Goal: Task Accomplishment & Management: Complete application form

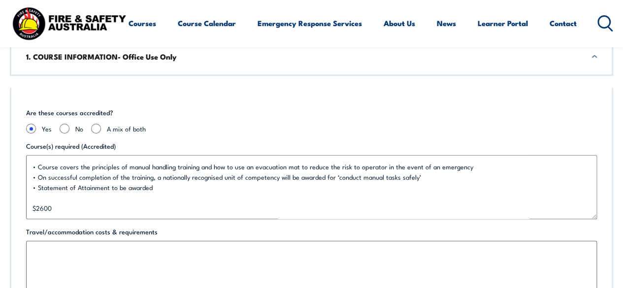
scroll to position [326, 0]
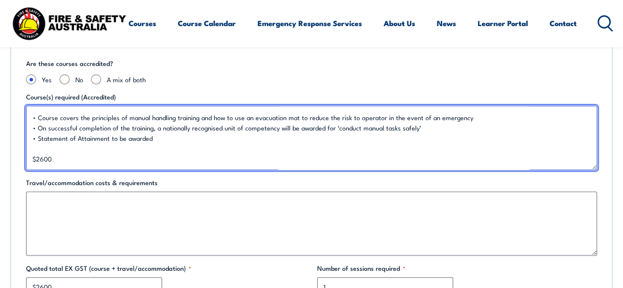
click at [57, 161] on textarea "Manual Handling - HLTWHS005 NOTE: Use of how to use Evacuation Mat training Up …" at bounding box center [311, 138] width 571 height 64
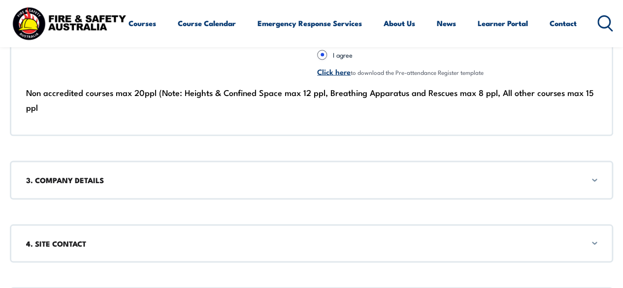
scroll to position [918, 0]
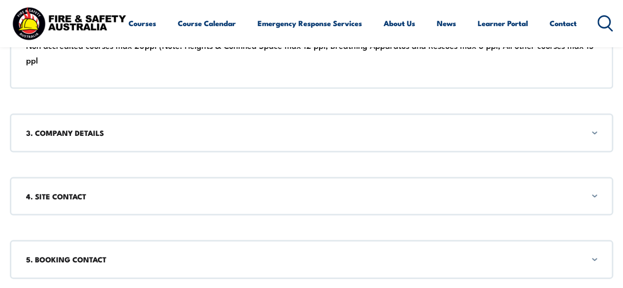
click at [587, 138] on div "3. COMPANY DETAILS" at bounding box center [312, 132] width 604 height 38
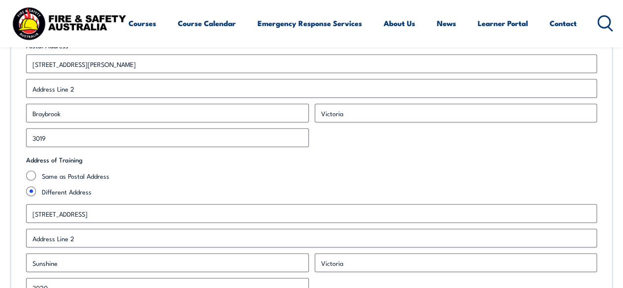
scroll to position [1129, 0]
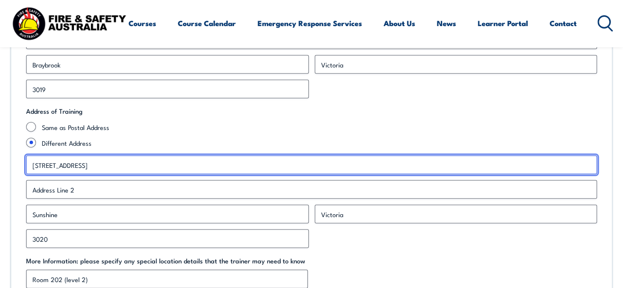
drag, startPoint x: 104, startPoint y: 168, endPoint x: 0, endPoint y: 167, distance: 104.5
click at [0, 167] on section "Corporate Booking Form 1. COURSE INFORMATION- Office Use Only Are these courses…" at bounding box center [311, 67] width 623 height 1886
click at [123, 170] on input "5 Barnmeads" at bounding box center [311, 165] width 571 height 19
click at [59, 164] on input "5 Barnmead Street, Deanside" at bounding box center [311, 165] width 571 height 19
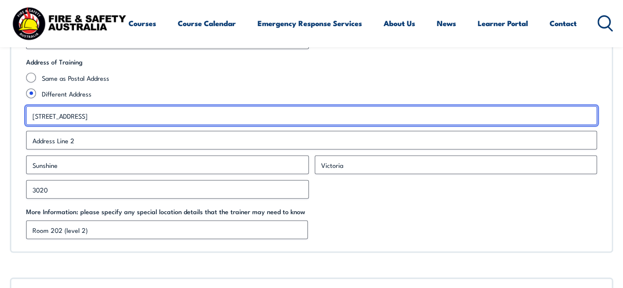
type input "5 Barnmead Street, Deanside"
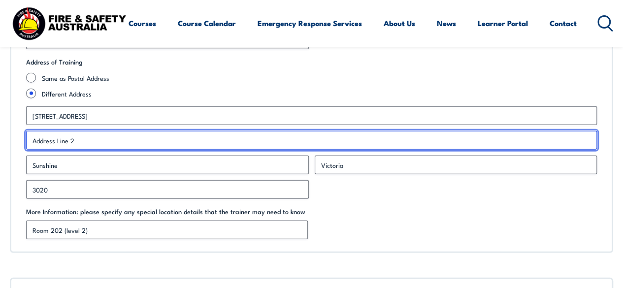
click at [153, 147] on input "Address Line 2" at bounding box center [311, 140] width 571 height 19
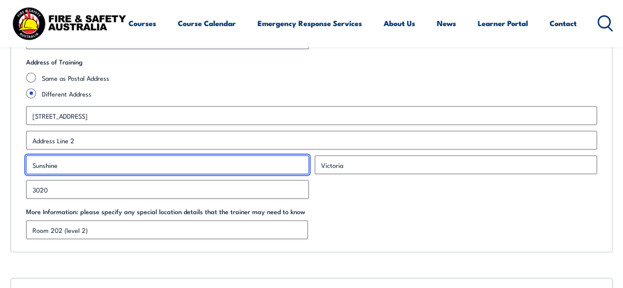
click at [163, 171] on input "Sunshine" at bounding box center [167, 165] width 283 height 19
drag, startPoint x: 96, startPoint y: 169, endPoint x: 0, endPoint y: 158, distance: 96.2
click at [0, 158] on section "Corporate Booking Form 1. COURSE INFORMATION- Office Use Only Are these courses…" at bounding box center [311, 18] width 623 height 1886
type input "Deanside"
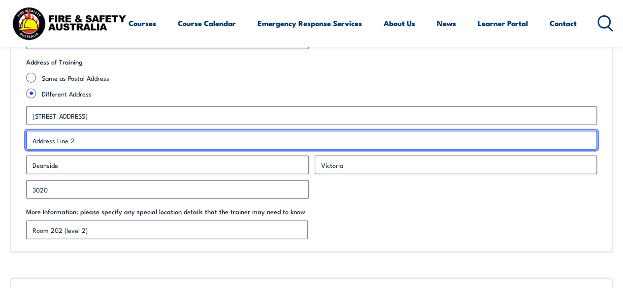
click at [92, 138] on input "Address Line 2" at bounding box center [311, 140] width 571 height 19
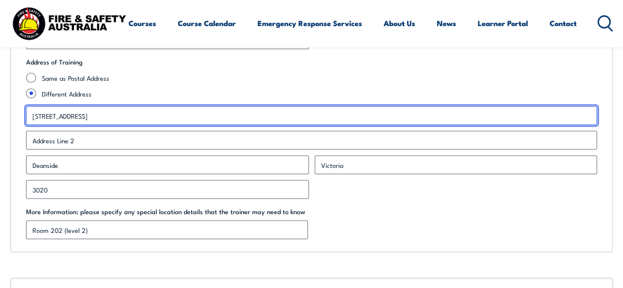
drag, startPoint x: 119, startPoint y: 115, endPoint x: 88, endPoint y: 113, distance: 31.1
click at [88, 113] on input "5 Barnmead Street, Deanside" at bounding box center [311, 115] width 571 height 19
type input "5 Barnmead Street"
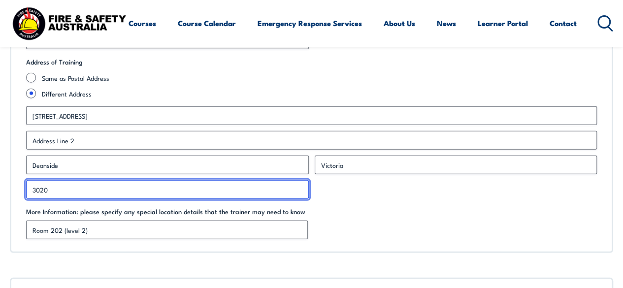
click at [107, 195] on input "3020" at bounding box center [167, 189] width 283 height 19
type input "3336"
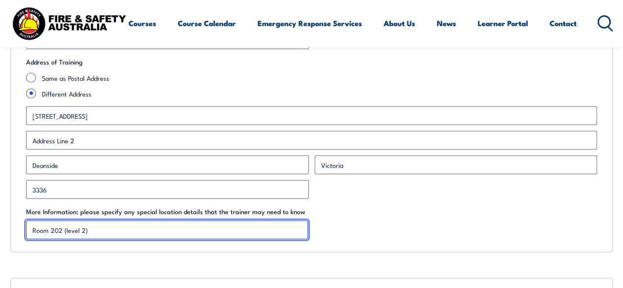
drag, startPoint x: 116, startPoint y: 227, endPoint x: 72, endPoint y: 225, distance: 44.4
click at [72, 225] on input "Room 202 (level 2)" at bounding box center [167, 230] width 282 height 19
click at [102, 226] on input "Room 202 (level 2)" at bounding box center [167, 230] width 282 height 19
drag, startPoint x: 104, startPoint y: 230, endPoint x: 0, endPoint y: 230, distance: 103.5
click at [0, 230] on section "Corporate Booking Form 1. COURSE INFORMATION- Office Use Only Are these courses…" at bounding box center [311, 18] width 623 height 1886
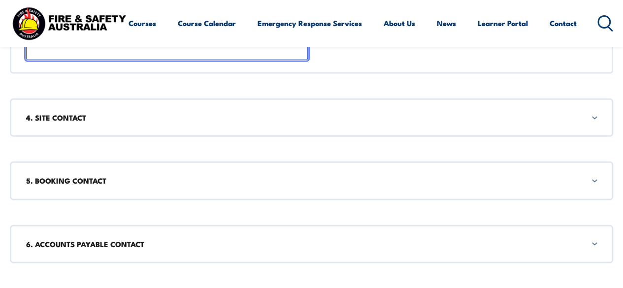
scroll to position [1375, 0]
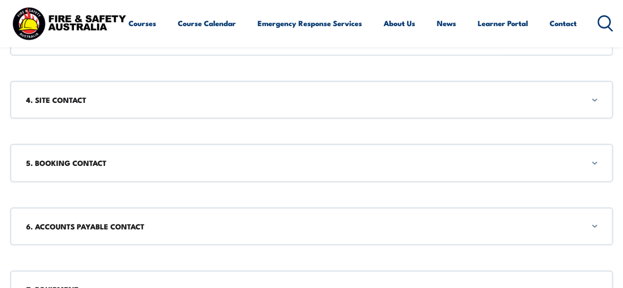
click at [419, 97] on h3 "4. SITE CONTACT" at bounding box center [311, 100] width 571 height 11
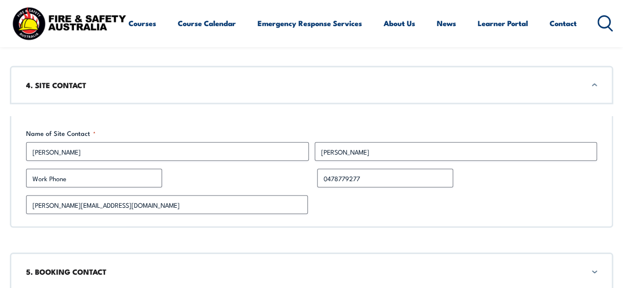
scroll to position [1405, 0]
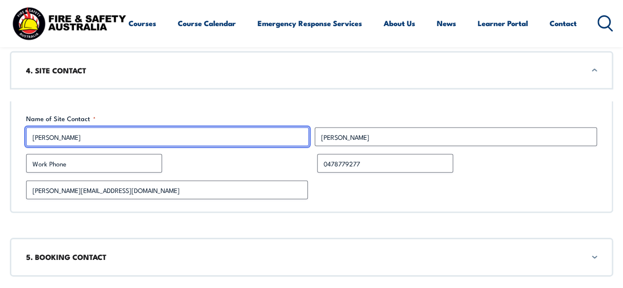
drag, startPoint x: 98, startPoint y: 136, endPoint x: 0, endPoint y: 135, distance: 97.6
type input "Vyktoria"
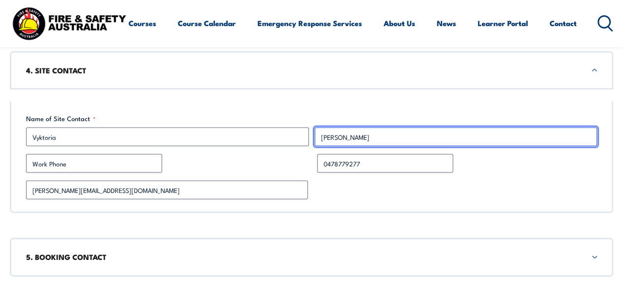
drag, startPoint x: 352, startPoint y: 133, endPoint x: 266, endPoint y: 131, distance: 85.8
click at [266, 131] on div "Vyktoria First Kim Last" at bounding box center [311, 137] width 577 height 19
type input "Le"
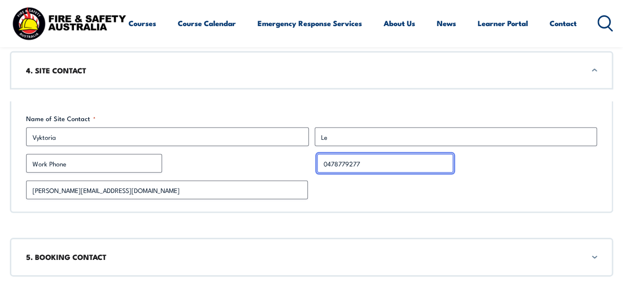
drag, startPoint x: 430, startPoint y: 167, endPoint x: 111, endPoint y: 161, distance: 318.9
click at [111, 161] on div "Name of Site Contact * Vyktoria First Le Last Work Phone Mobile Phone 047877927…" at bounding box center [312, 158] width 604 height 112
type input "0411320780"
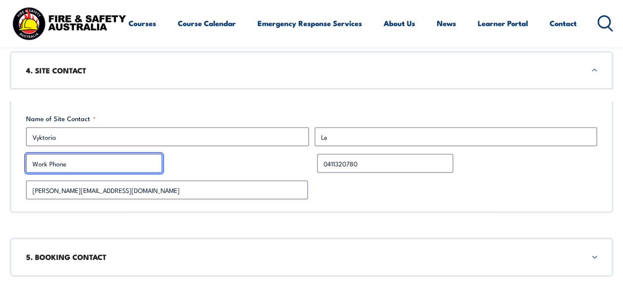
click at [111, 166] on input "Work Phone" at bounding box center [94, 163] width 136 height 19
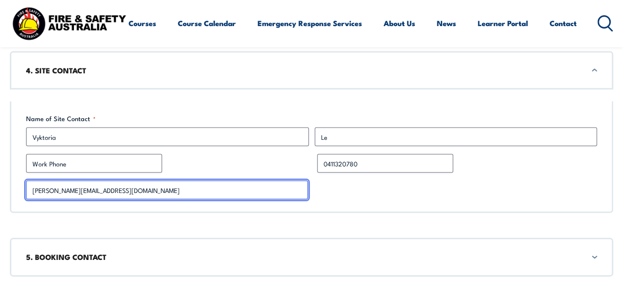
click at [137, 192] on input "michael@firstsupport.com.au" at bounding box center [167, 190] width 282 height 19
drag, startPoint x: 54, startPoint y: 187, endPoint x: 0, endPoint y: 187, distance: 53.7
type input "vyktoria@firstsupport.com.au"
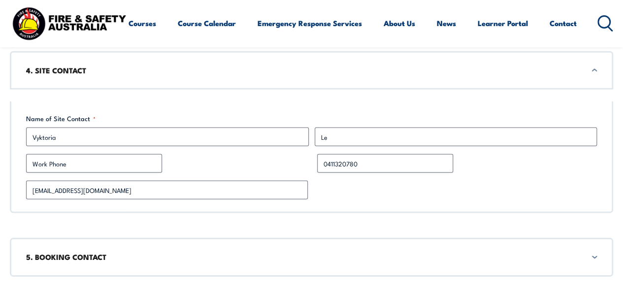
click at [424, 188] on div "vyktoria@firstsupport.com.au" at bounding box center [311, 190] width 571 height 19
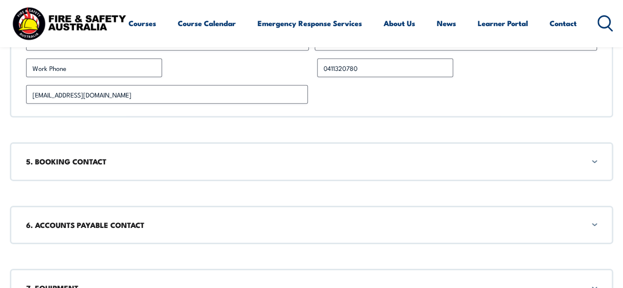
scroll to position [1503, 0]
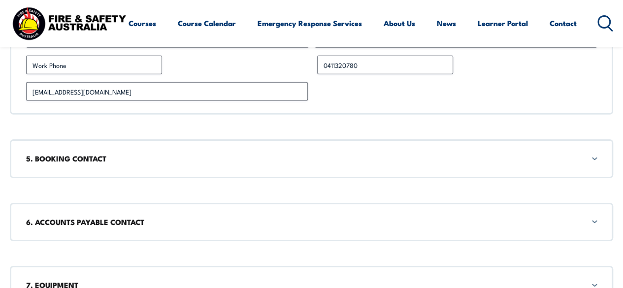
click at [369, 162] on h3 "5. BOOKING CONTACT" at bounding box center [311, 158] width 571 height 11
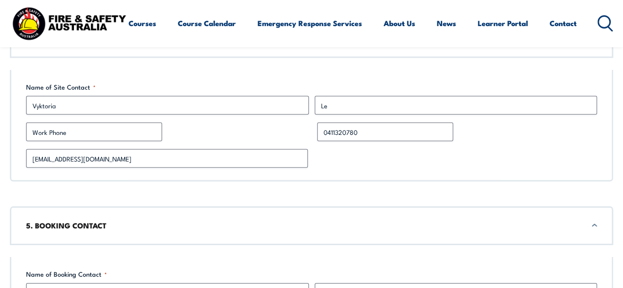
scroll to position [1345, 0]
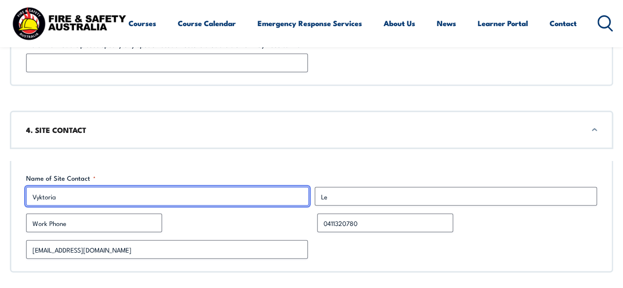
drag, startPoint x: 67, startPoint y: 193, endPoint x: 14, endPoint y: 193, distance: 52.7
click at [14, 192] on div "Name of Site Contact * Vyktoria First Le Last Work Phone Mobile Phone 041132078…" at bounding box center [312, 217] width 604 height 112
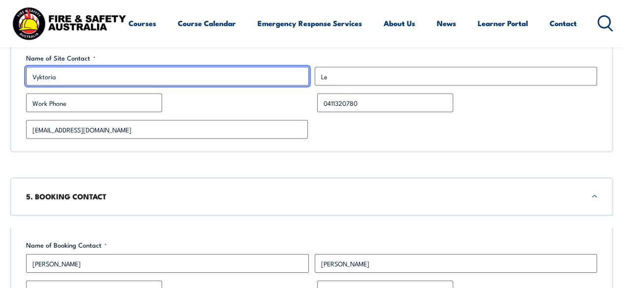
scroll to position [1493, 0]
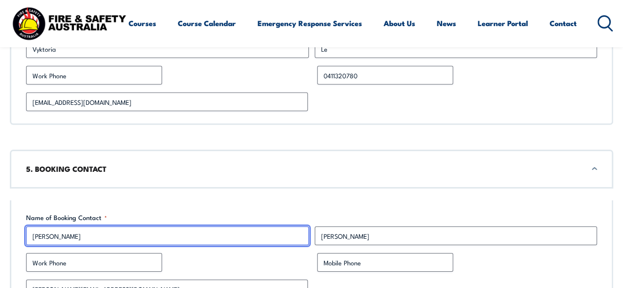
drag, startPoint x: 51, startPoint y: 231, endPoint x: 8, endPoint y: 232, distance: 43.4
paste input "Vyktoria"
type input "Vyktoria"
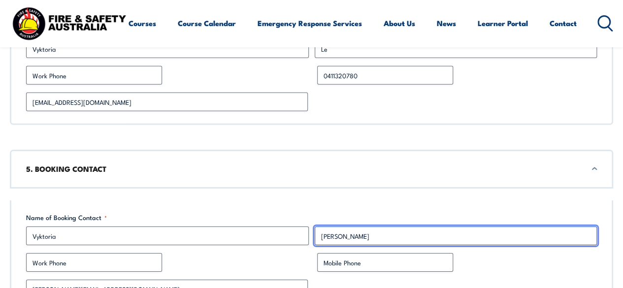
drag, startPoint x: 335, startPoint y: 232, endPoint x: 290, endPoint y: 230, distance: 45.4
click at [290, 230] on div "Vyktoria First Kim Last" at bounding box center [311, 236] width 577 height 19
click at [326, 233] on input "Last" at bounding box center [456, 236] width 283 height 19
type input "l"
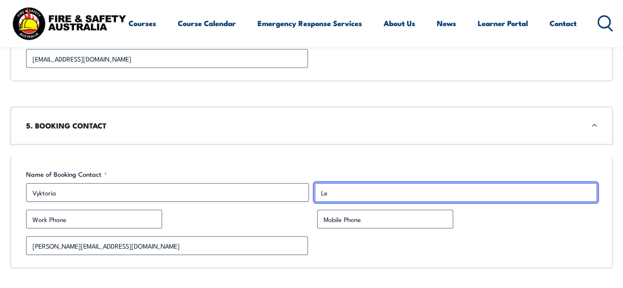
scroll to position [1591, 0]
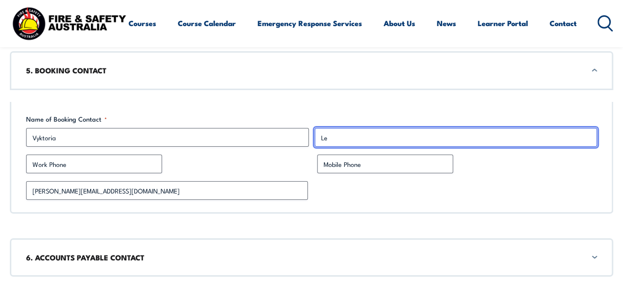
type input "Le"
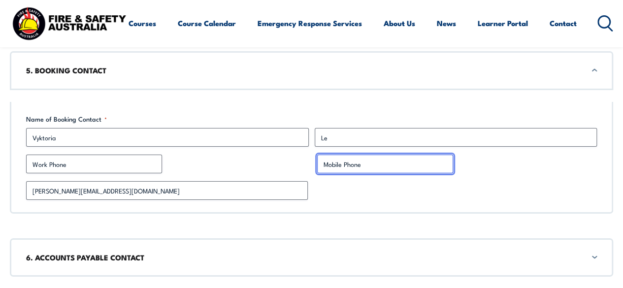
click at [352, 159] on input "Mobile Phone" at bounding box center [385, 164] width 136 height 19
type input "0411320780"
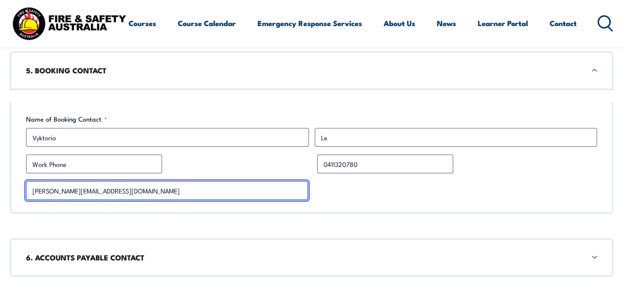
click at [55, 188] on input "michael@firstsupport.com.au" at bounding box center [167, 190] width 282 height 19
drag, startPoint x: 55, startPoint y: 188, endPoint x: 18, endPoint y: 185, distance: 37.0
click at [18, 185] on div "Name of Booking Contact * Vyktoria First Le Last Work Phone Mobile Phone 041132…" at bounding box center [312, 158] width 604 height 112
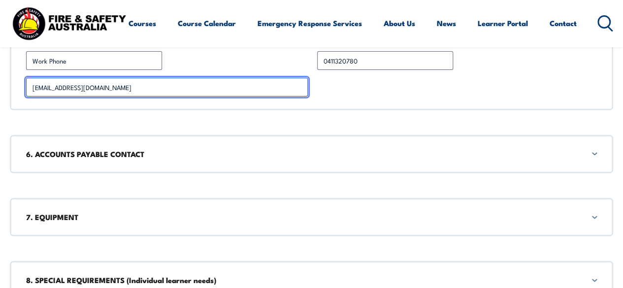
scroll to position [1739, 0]
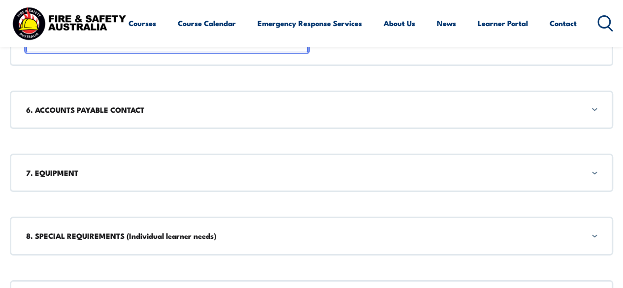
type input "vyktoria@firstsupport.com.au"
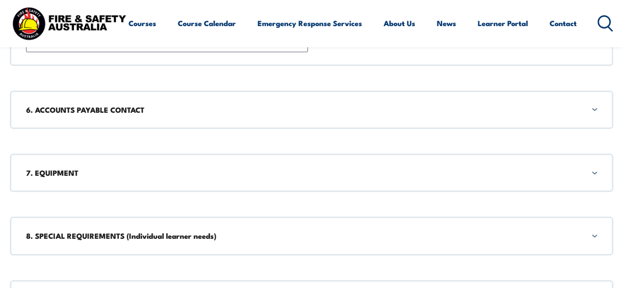
click at [174, 109] on h3 "6. ACCOUNTS PAYABLE CONTACT" at bounding box center [311, 109] width 571 height 11
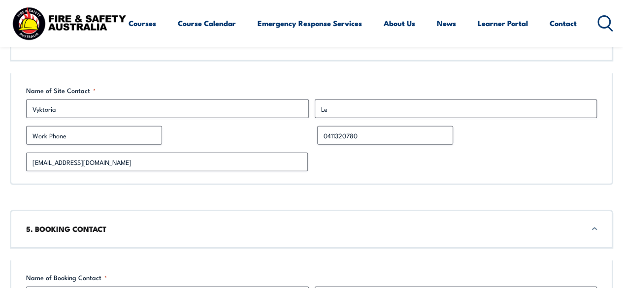
scroll to position [1383, 0]
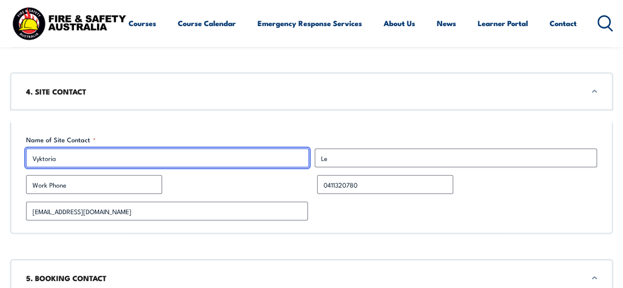
drag, startPoint x: 74, startPoint y: 160, endPoint x: 0, endPoint y: 158, distance: 74.4
type input "Tam"
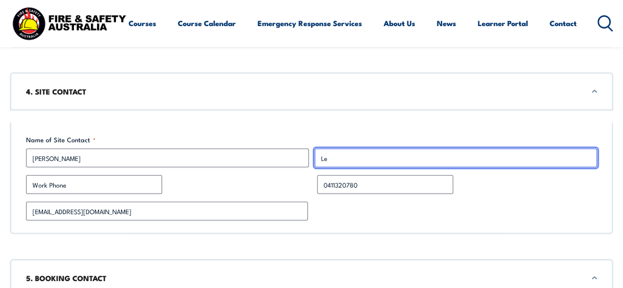
drag, startPoint x: 336, startPoint y: 156, endPoint x: 280, endPoint y: 151, distance: 56.4
click at [280, 151] on div "Tam First Le Last" at bounding box center [311, 158] width 577 height 19
type input "D"
type input "Le"
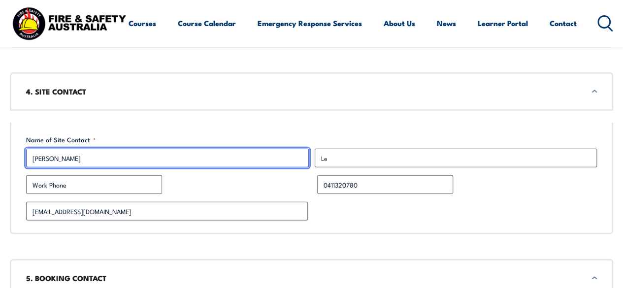
drag, startPoint x: 43, startPoint y: 156, endPoint x: 25, endPoint y: 156, distance: 18.7
click at [25, 156] on span "Tam First" at bounding box center [167, 158] width 289 height 19
type input "Vyktoria"
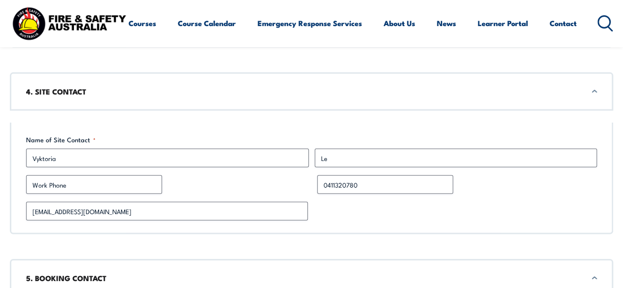
click at [384, 207] on div "vyktoria@firstsupport.com.au" at bounding box center [311, 211] width 571 height 19
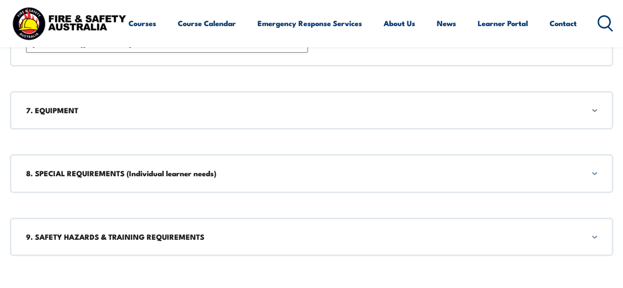
click at [198, 105] on h3 "7. EQUIPMENT" at bounding box center [311, 110] width 571 height 11
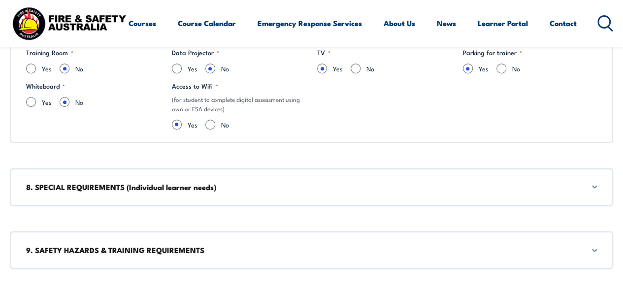
scroll to position [2063, 0]
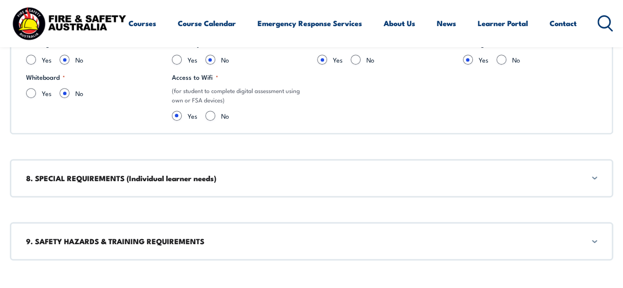
click at [264, 173] on h3 "8. SPECIAL REQUIREMENTS (Individual learner needs)" at bounding box center [311, 178] width 571 height 11
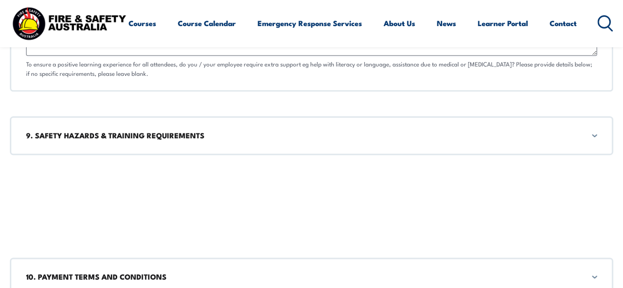
scroll to position [2366, 0]
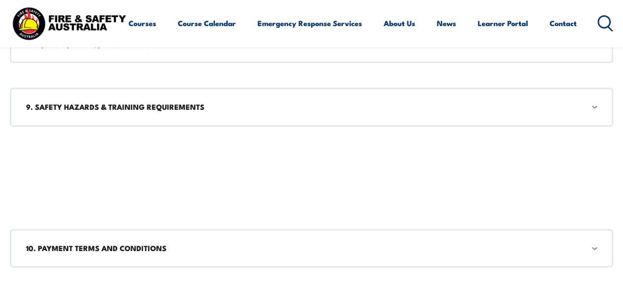
click at [207, 102] on h3 "9. SAFETY HAZARDS & TRAINING REQUIREMENTS" at bounding box center [311, 107] width 571 height 11
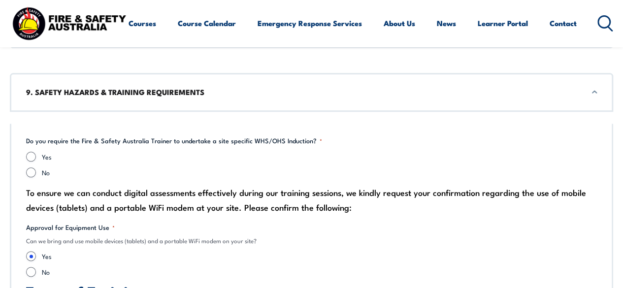
scroll to position [2401, 0]
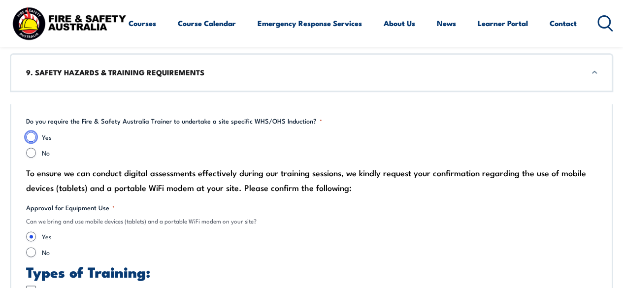
click at [33, 132] on input "Yes" at bounding box center [31, 137] width 10 height 10
radio input "true"
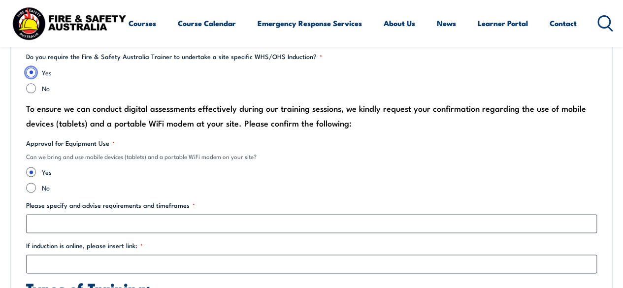
scroll to position [2450, 0]
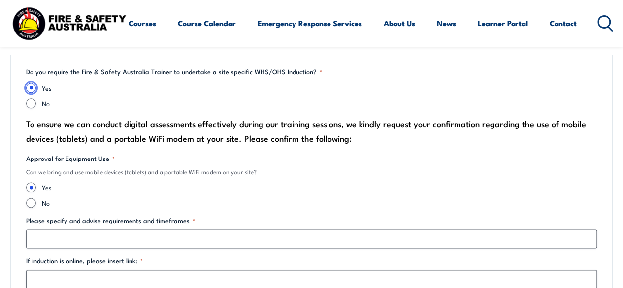
drag, startPoint x: 33, startPoint y: 84, endPoint x: 37, endPoint y: 86, distance: 5.3
click at [33, 84] on input "Yes" at bounding box center [31, 88] width 10 height 10
click at [32, 99] on input "No" at bounding box center [31, 104] width 10 height 10
radio input "true"
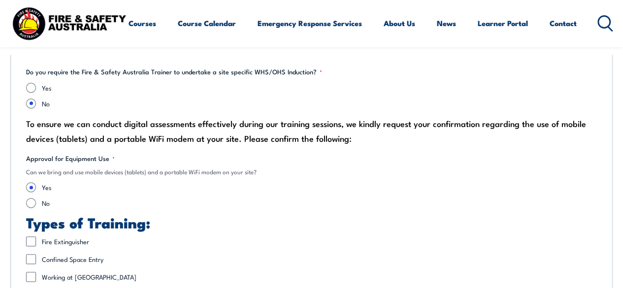
click at [111, 99] on label "No" at bounding box center [319, 104] width 555 height 10
click at [36, 99] on input "No" at bounding box center [31, 104] width 10 height 10
click at [144, 99] on label "No" at bounding box center [319, 104] width 555 height 10
click at [36, 99] on input "No" at bounding box center [31, 104] width 10 height 10
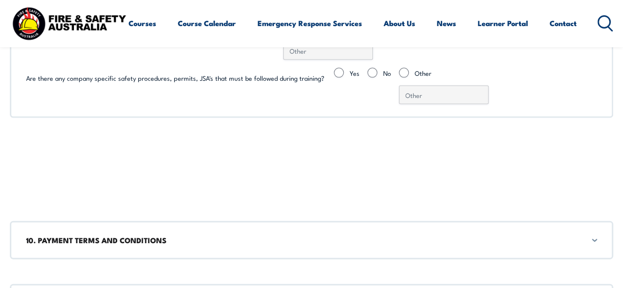
scroll to position [2992, 0]
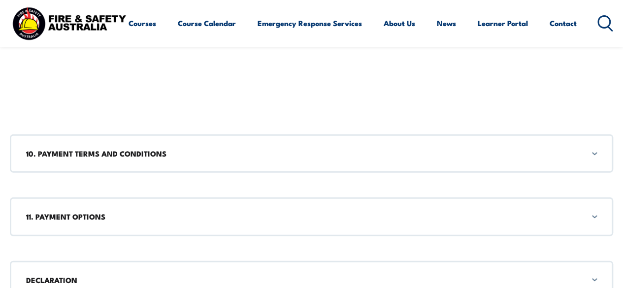
click at [346, 151] on h3 "10. PAYMENT TERMS AND CONDITIONS" at bounding box center [311, 153] width 571 height 11
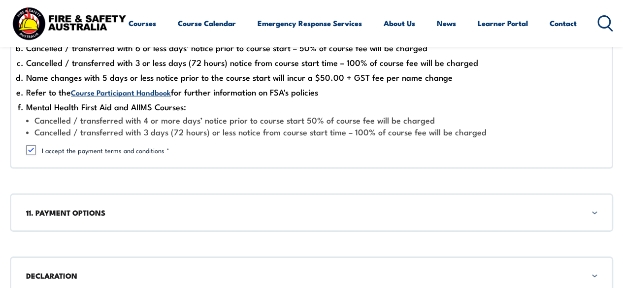
scroll to position [3302, 0]
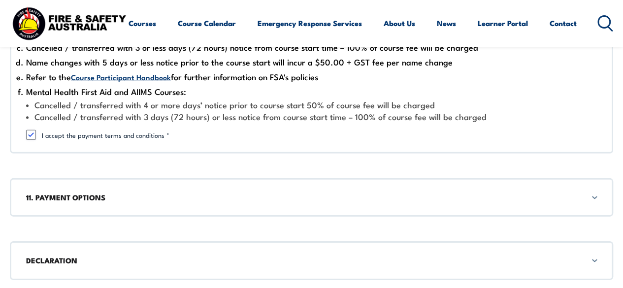
click at [298, 184] on div "11. PAYMENT OPTIONS" at bounding box center [312, 197] width 604 height 38
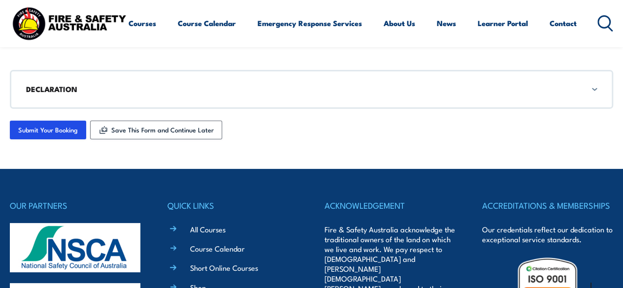
scroll to position [3722, 0]
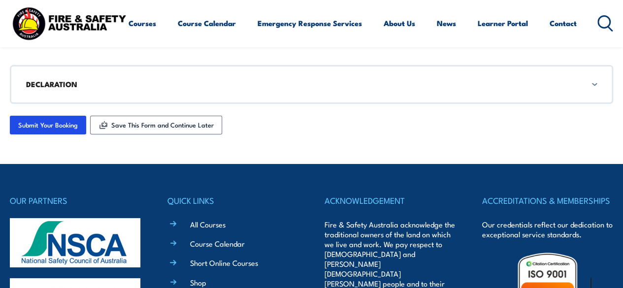
click at [271, 87] on div "DECLARATION" at bounding box center [312, 84] width 604 height 38
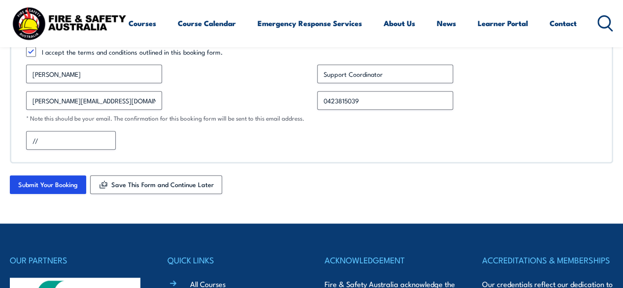
scroll to position [3907, 0]
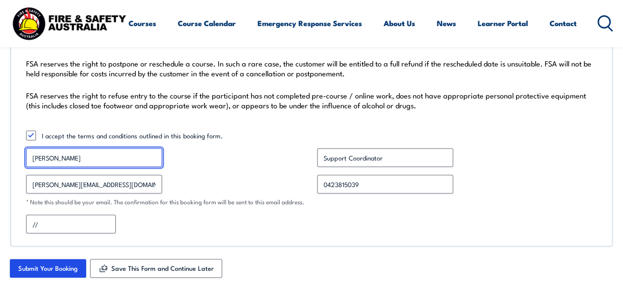
drag, startPoint x: 75, startPoint y: 155, endPoint x: 3, endPoint y: 158, distance: 71.5
type input "Vyktoria"
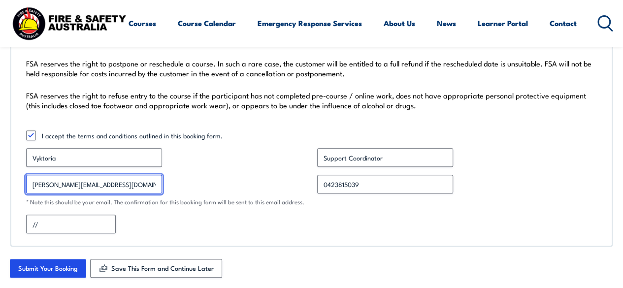
click at [53, 179] on input "michael@firstsupport.com.au" at bounding box center [94, 184] width 136 height 19
drag, startPoint x: 53, startPoint y: 179, endPoint x: 0, endPoint y: 178, distance: 53.2
type input "vyktoria@firstsupport.com.au"
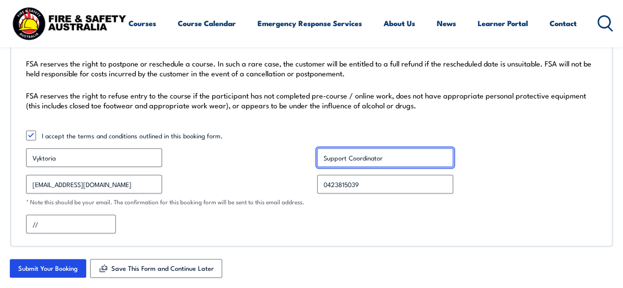
drag, startPoint x: 394, startPoint y: 152, endPoint x: 259, endPoint y: 150, distance: 135.1
click at [259, 150] on div "Be aware that you must read and sign that you understand our course fees and ch…" at bounding box center [312, 89] width 604 height 317
type input "X"
type input "Case Manager"
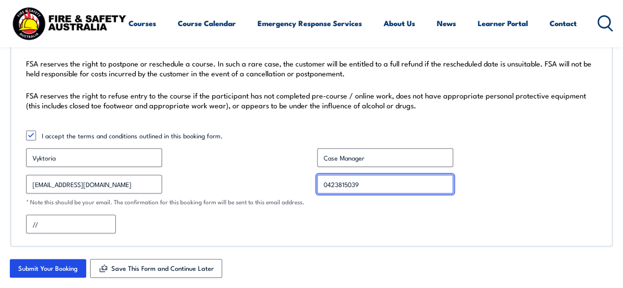
drag, startPoint x: 266, startPoint y: 172, endPoint x: 207, endPoint y: 170, distance: 59.2
click at [208, 171] on div "Be aware that you must read and sign that you understand our course fees and ch…" at bounding box center [312, 89] width 604 height 317
type input "0411320780"
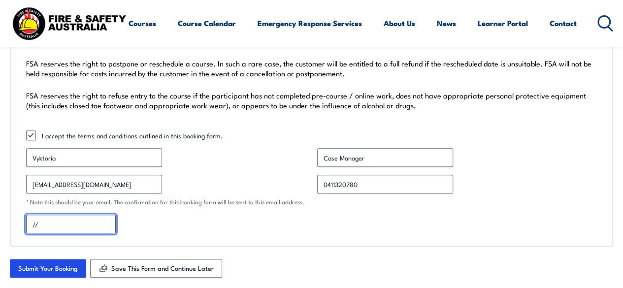
click at [74, 222] on input "//" at bounding box center [71, 224] width 90 height 19
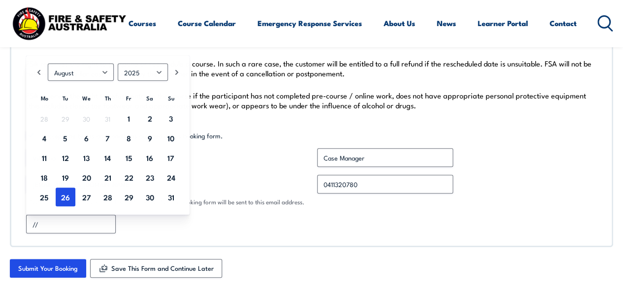
click at [240, 225] on div "// MM slash DD slash YYYY" at bounding box center [311, 224] width 571 height 19
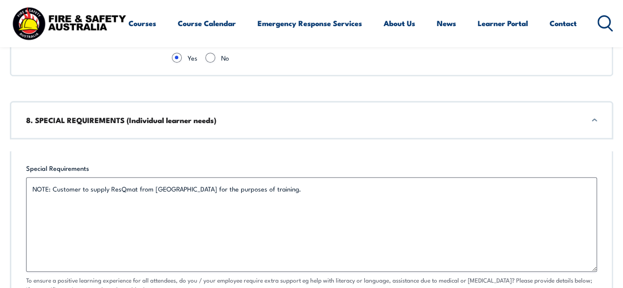
scroll to position [2135, 0]
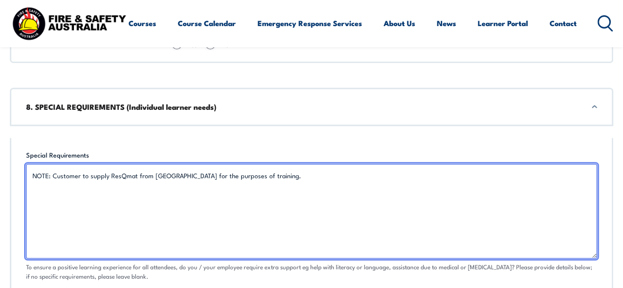
click at [271, 173] on textarea "NOTE: Customer to supply ResQmat from Pelican for the purposes of training." at bounding box center [311, 211] width 571 height 95
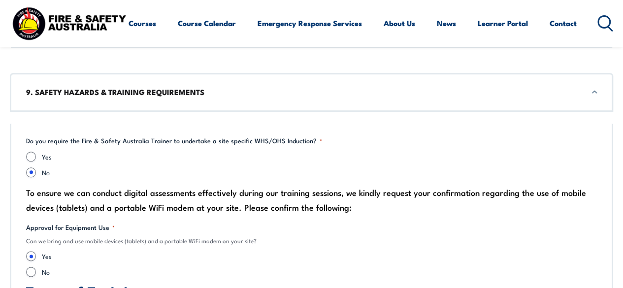
scroll to position [2430, 0]
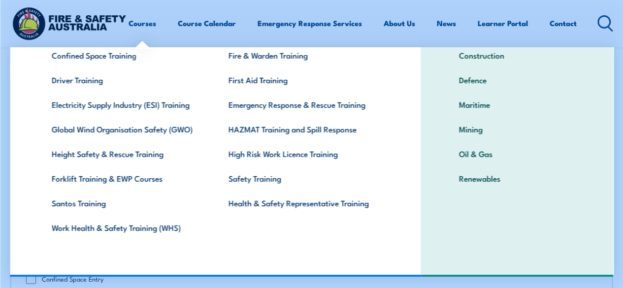
type textarea "NOTE: Customer to supply ResQmat from Pelican for the purposes of training. Per…"
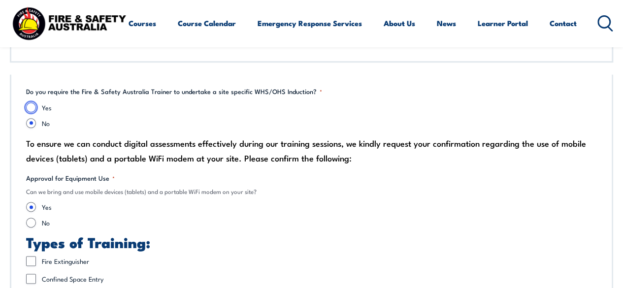
click at [31, 104] on input "Yes" at bounding box center [31, 108] width 10 height 10
radio input "true"
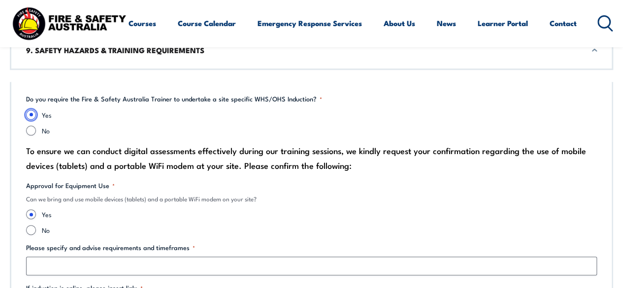
scroll to position [2381, 0]
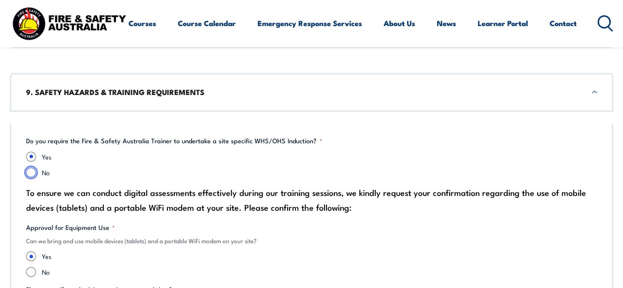
click at [33, 169] on input "No" at bounding box center [31, 173] width 10 height 10
radio input "true"
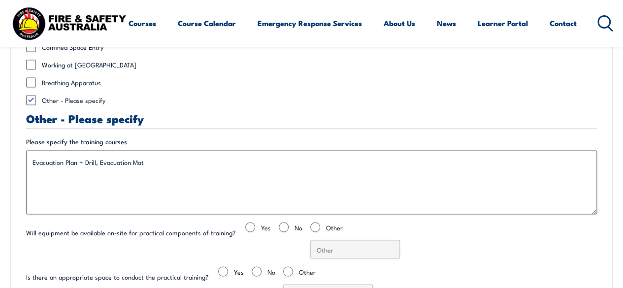
scroll to position [2677, 0]
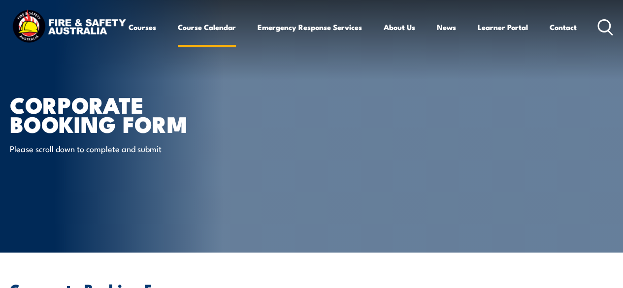
click at [178, 39] on link "Course Calendar" at bounding box center [207, 27] width 58 height 24
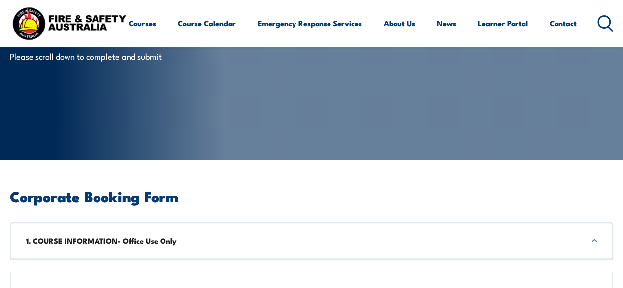
scroll to position [99, 0]
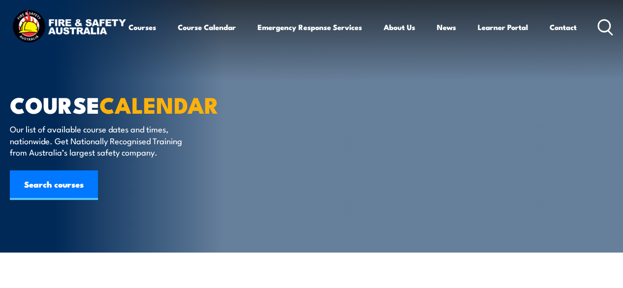
scroll to position [246, 0]
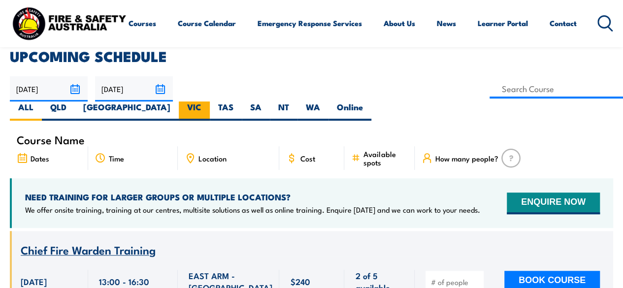
click at [210, 102] on label "VIC" at bounding box center [194, 111] width 31 height 19
click at [208, 102] on input "VIC" at bounding box center [205, 105] width 6 height 6
radio input "true"
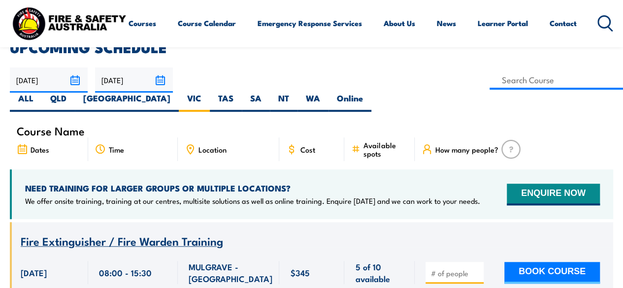
scroll to position [246, 0]
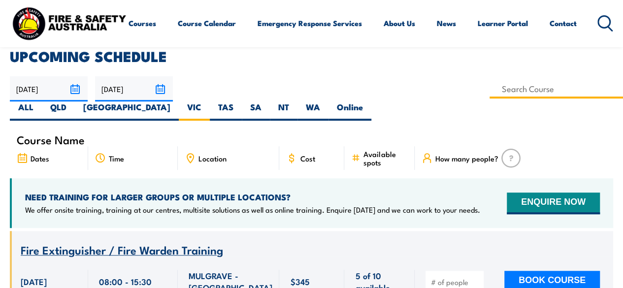
click at [490, 86] on input at bounding box center [557, 88] width 134 height 19
click at [490, 92] on input at bounding box center [557, 88] width 134 height 19
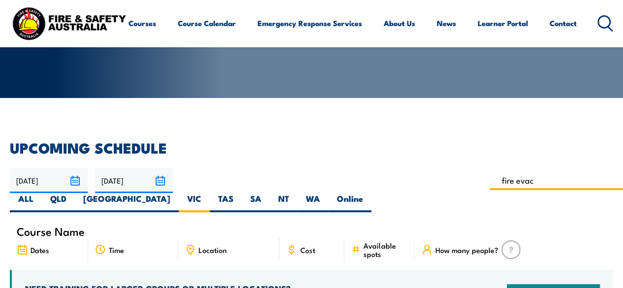
scroll to position [148, 0]
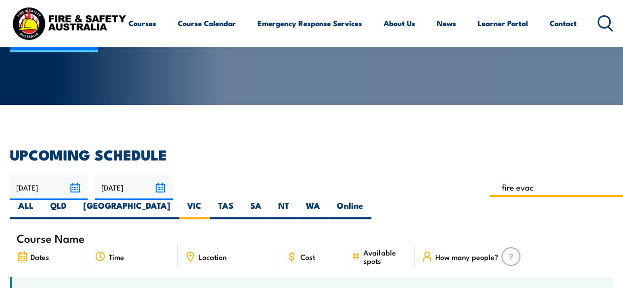
type input "fire evac"
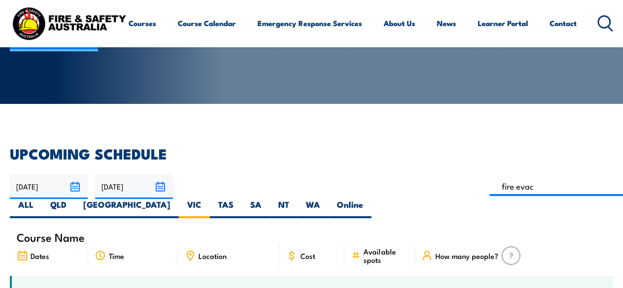
scroll to position [148, 0]
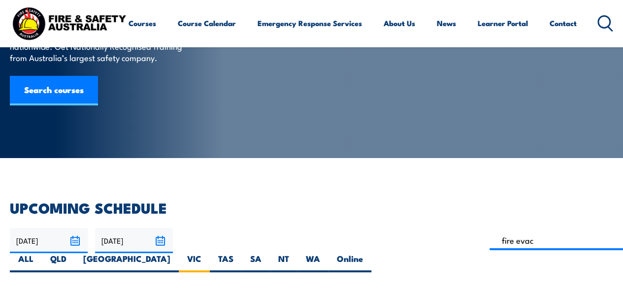
scroll to position [148, 0]
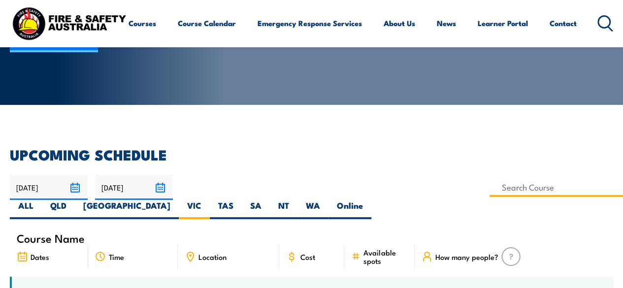
click at [490, 186] on input at bounding box center [557, 187] width 134 height 19
type input "Manual Handling Training"
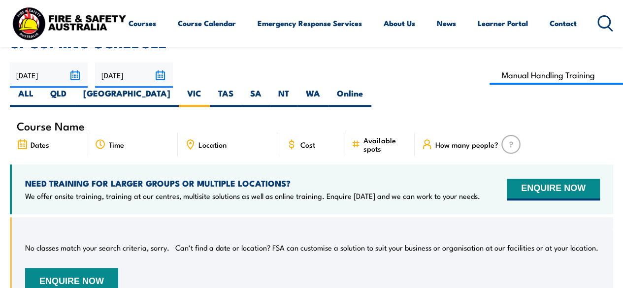
scroll to position [345, 0]
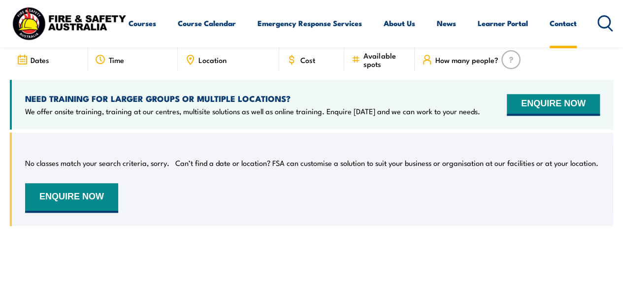
click at [550, 35] on link "Contact" at bounding box center [563, 23] width 27 height 24
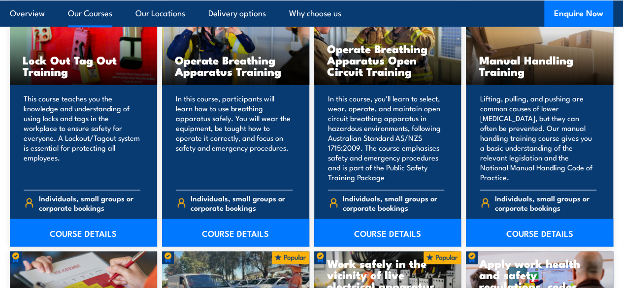
scroll to position [1108, 0]
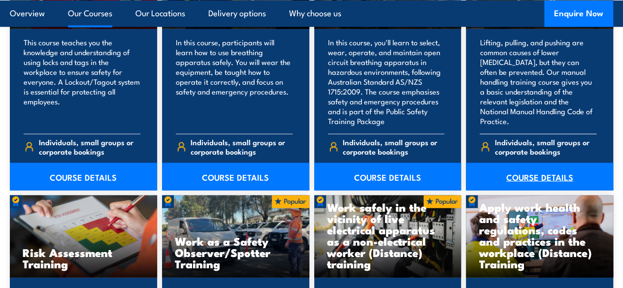
click at [523, 184] on link "COURSE DETAILS" at bounding box center [539, 177] width 147 height 28
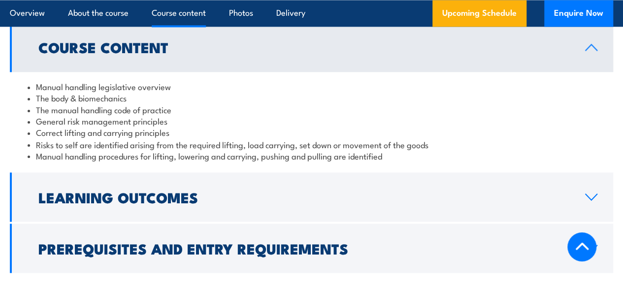
scroll to position [887, 0]
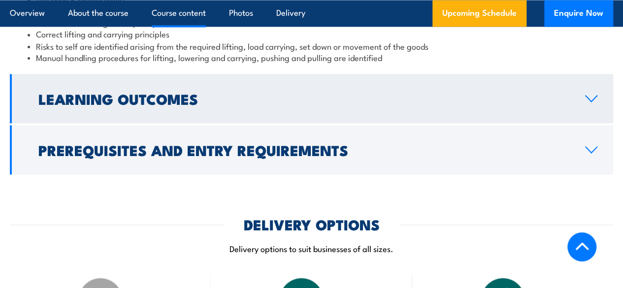
click at [216, 118] on link "Learning Outcomes" at bounding box center [312, 98] width 604 height 49
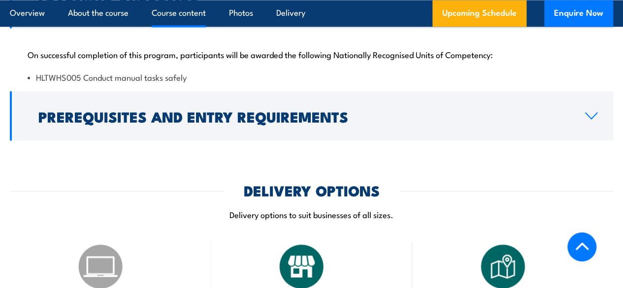
scroll to position [872, 0]
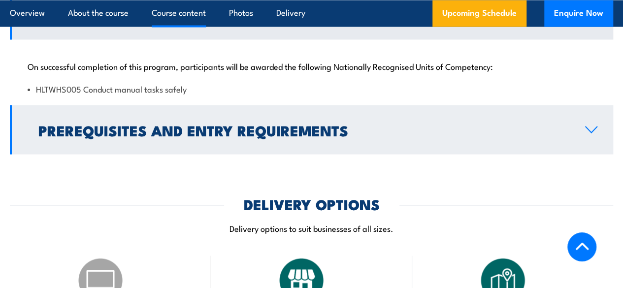
click at [285, 136] on h2 "Prerequisites and Entry Requirements" at bounding box center [303, 129] width 531 height 13
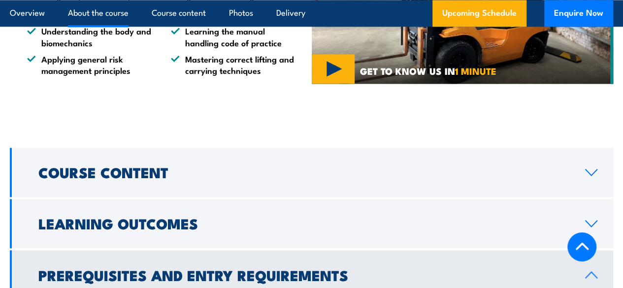
scroll to position [725, 0]
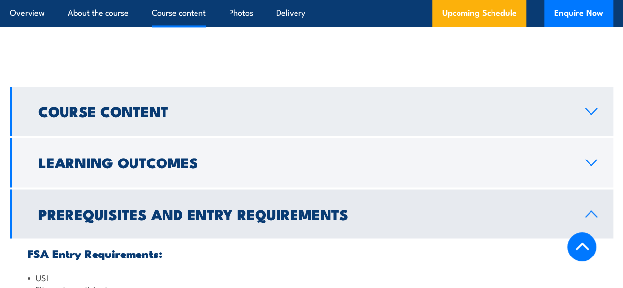
click at [209, 136] on link "Course Content" at bounding box center [312, 111] width 604 height 49
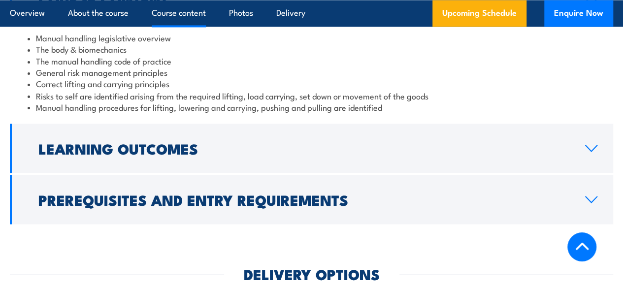
scroll to position [837, 0]
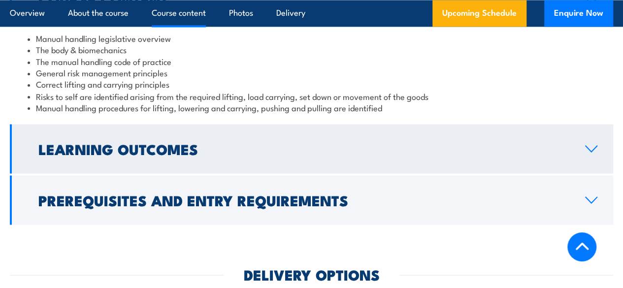
click at [491, 155] on h2 "Learning Outcomes" at bounding box center [303, 148] width 531 height 13
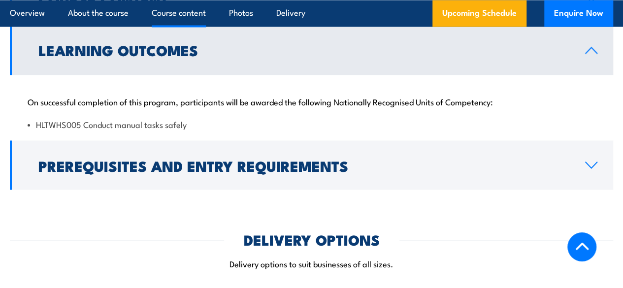
click at [586, 54] on icon at bounding box center [591, 50] width 13 height 8
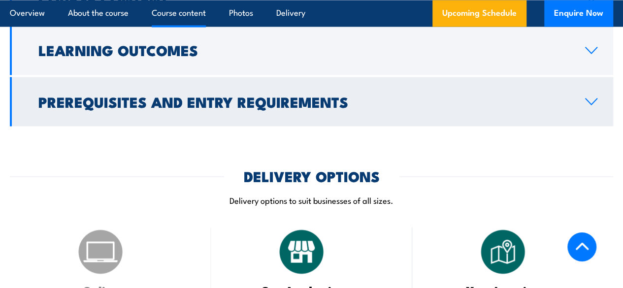
click at [102, 107] on h2 "Prerequisites and Entry Requirements" at bounding box center [303, 101] width 531 height 13
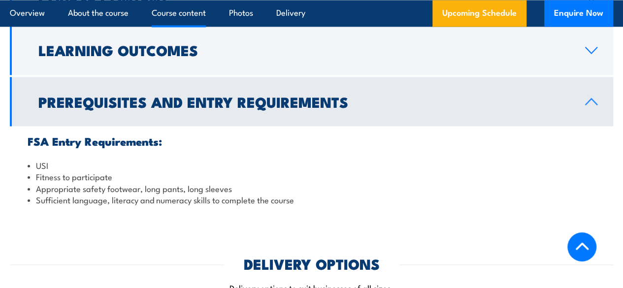
click at [111, 107] on h2 "Prerequisites and Entry Requirements" at bounding box center [303, 101] width 531 height 13
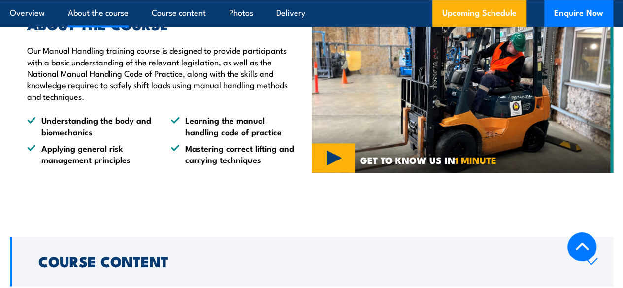
scroll to position [571, 0]
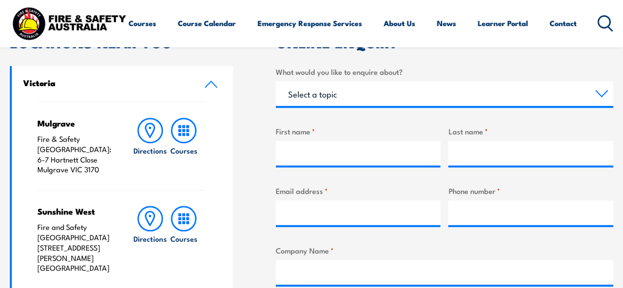
scroll to position [197, 0]
